Goal: Task Accomplishment & Management: Manage account settings

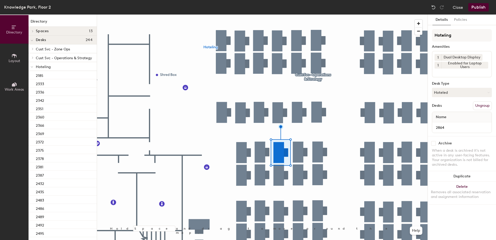
click at [277, 15] on div at bounding box center [262, 15] width 331 height 0
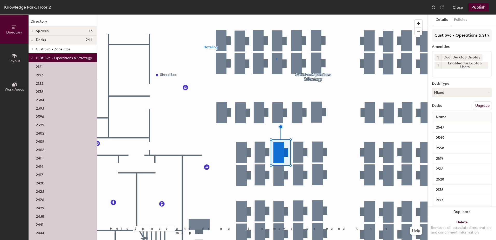
click at [277, 59] on div at bounding box center [276, 58] width 1 height 1
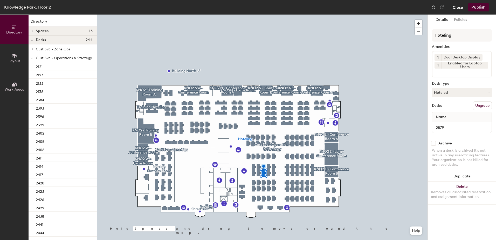
click at [453, 6] on button "Close" at bounding box center [458, 7] width 10 height 8
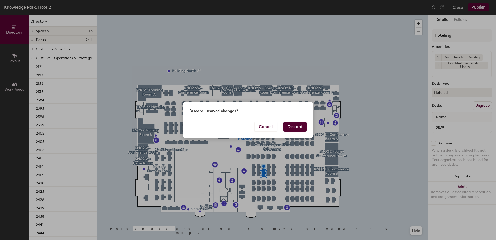
drag, startPoint x: 299, startPoint y: 137, endPoint x: 294, endPoint y: 130, distance: 8.9
click at [294, 130] on div "Cancel Discard" at bounding box center [248, 130] width 130 height 16
click at [294, 130] on button "Discard" at bounding box center [294, 127] width 23 height 10
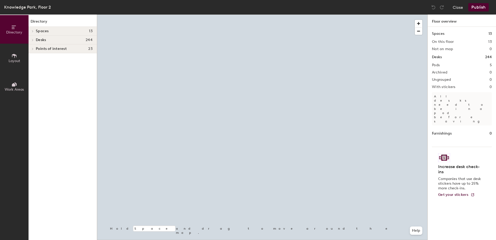
click at [279, 15] on div at bounding box center [262, 15] width 331 height 0
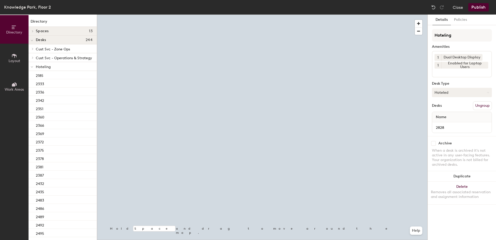
click at [451, 95] on button "Hoteled" at bounding box center [462, 92] width 60 height 9
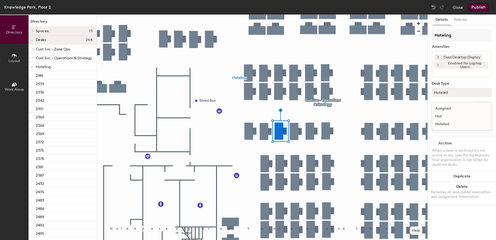
click at [446, 109] on div "Assigned" at bounding box center [458, 109] width 52 height 8
click at [485, 106] on button "Ungroup" at bounding box center [482, 105] width 19 height 9
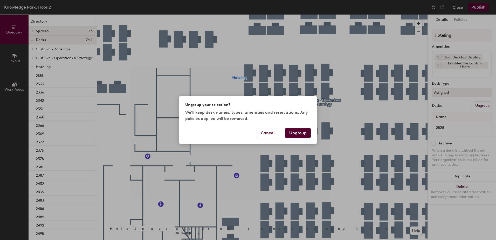
click at [295, 132] on button "Ungroup" at bounding box center [298, 133] width 26 height 10
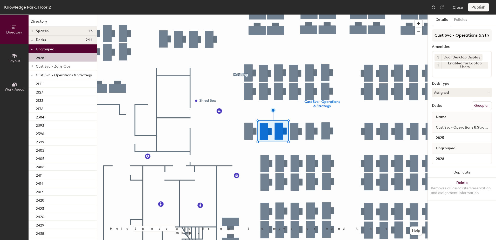
drag, startPoint x: 486, startPoint y: 105, endPoint x: 473, endPoint y: 72, distance: 35.1
click at [486, 105] on button "Group all" at bounding box center [482, 105] width 20 height 9
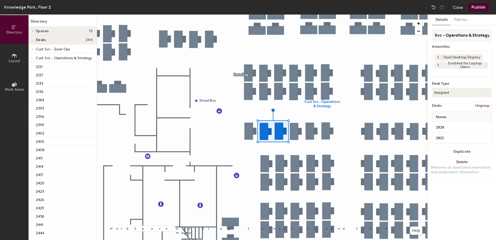
click at [479, 10] on button "Publish" at bounding box center [479, 7] width 21 height 8
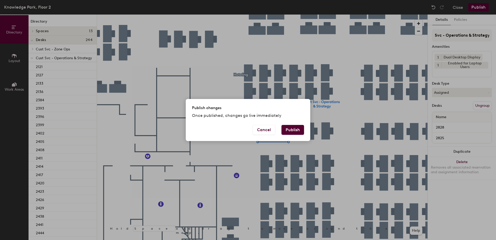
scroll to position [0, 0]
click at [292, 128] on button "Publish" at bounding box center [293, 130] width 23 height 10
